Goal: Information Seeking & Learning: Find specific page/section

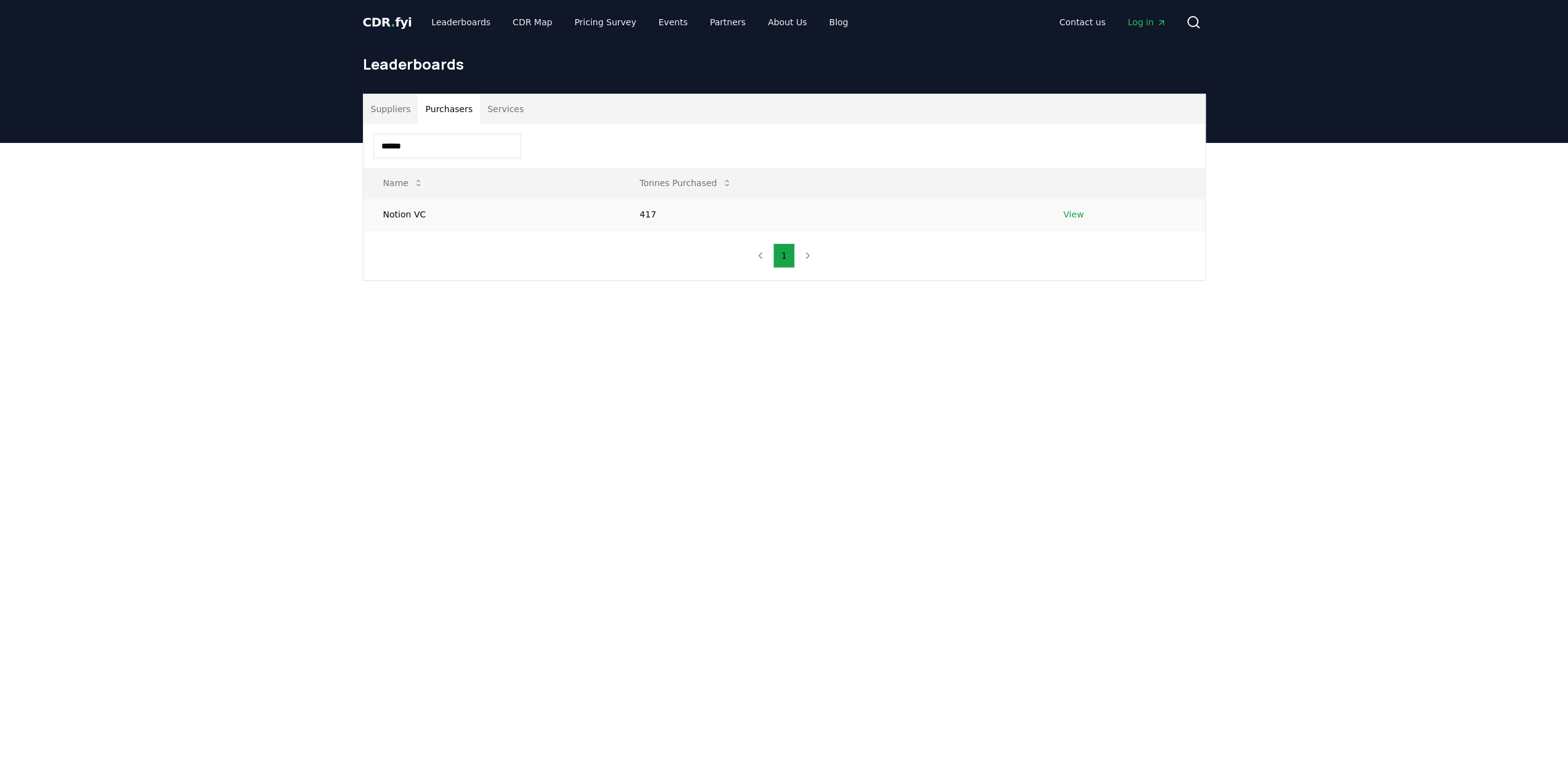
type input "******"
click at [1075, 214] on link "View" at bounding box center [1074, 214] width 20 height 12
